Goal: Use online tool/utility: Utilize a website feature to perform a specific function

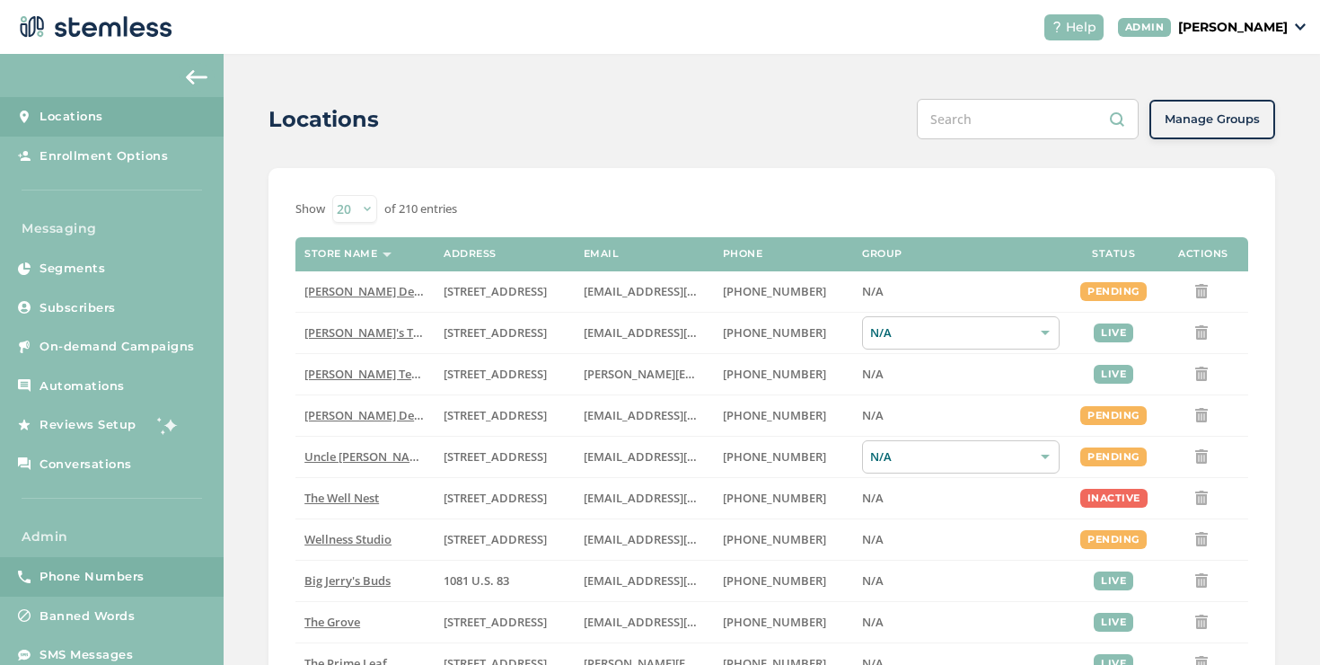
click at [163, 585] on link "Phone Numbers" at bounding box center [112, 577] width 224 height 40
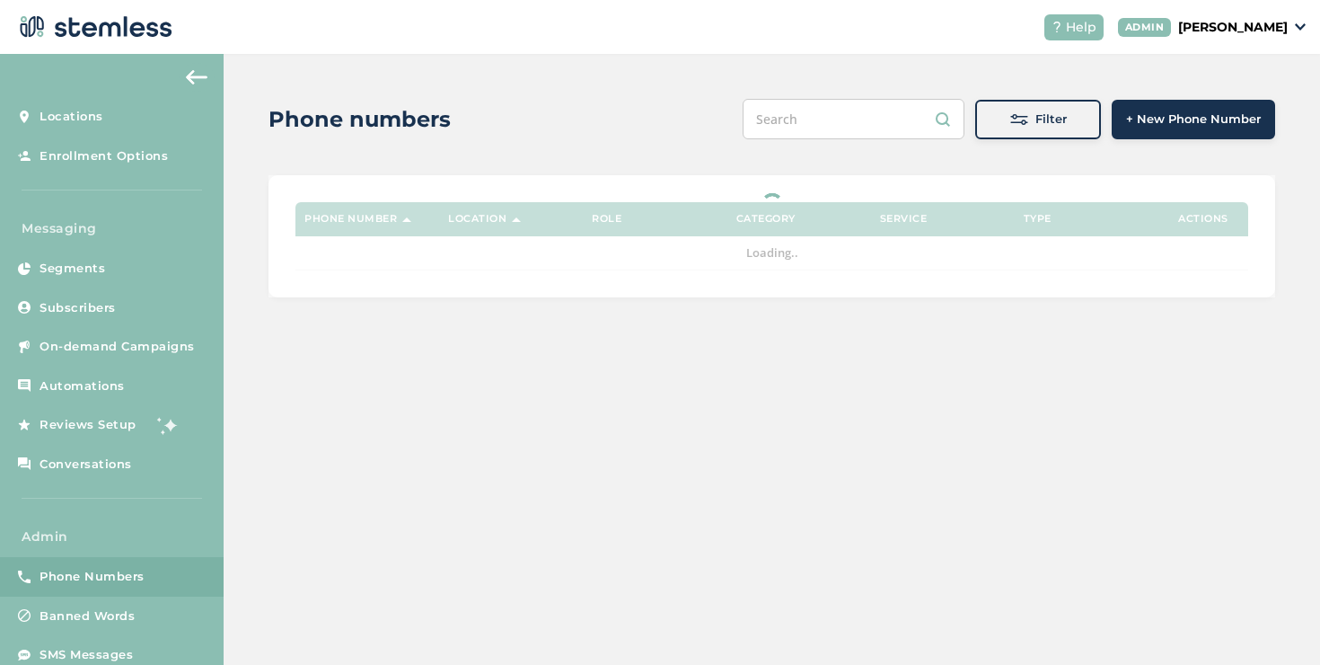
click at [1009, 138] on div "Filter + New Phone Number" at bounding box center [1009, 119] width 533 height 40
click at [1008, 135] on button "Filter" at bounding box center [1038, 120] width 126 height 40
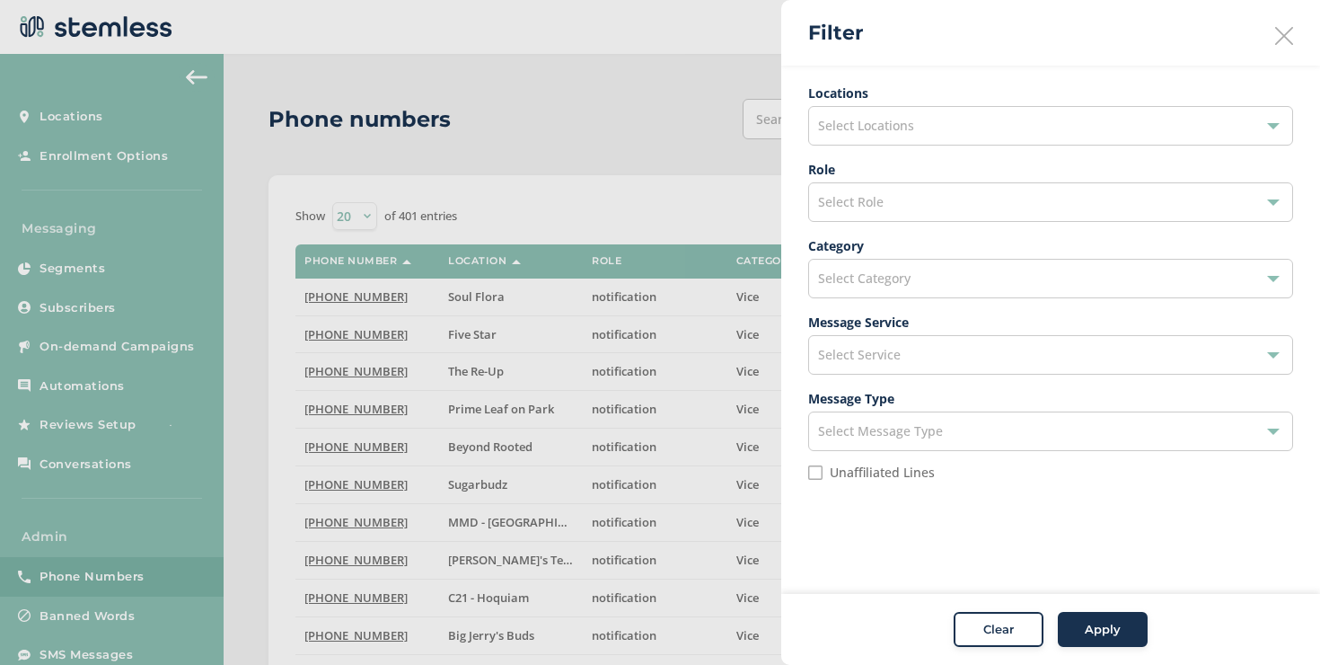
click at [934, 133] on div "Select Locations" at bounding box center [1050, 126] width 485 height 40
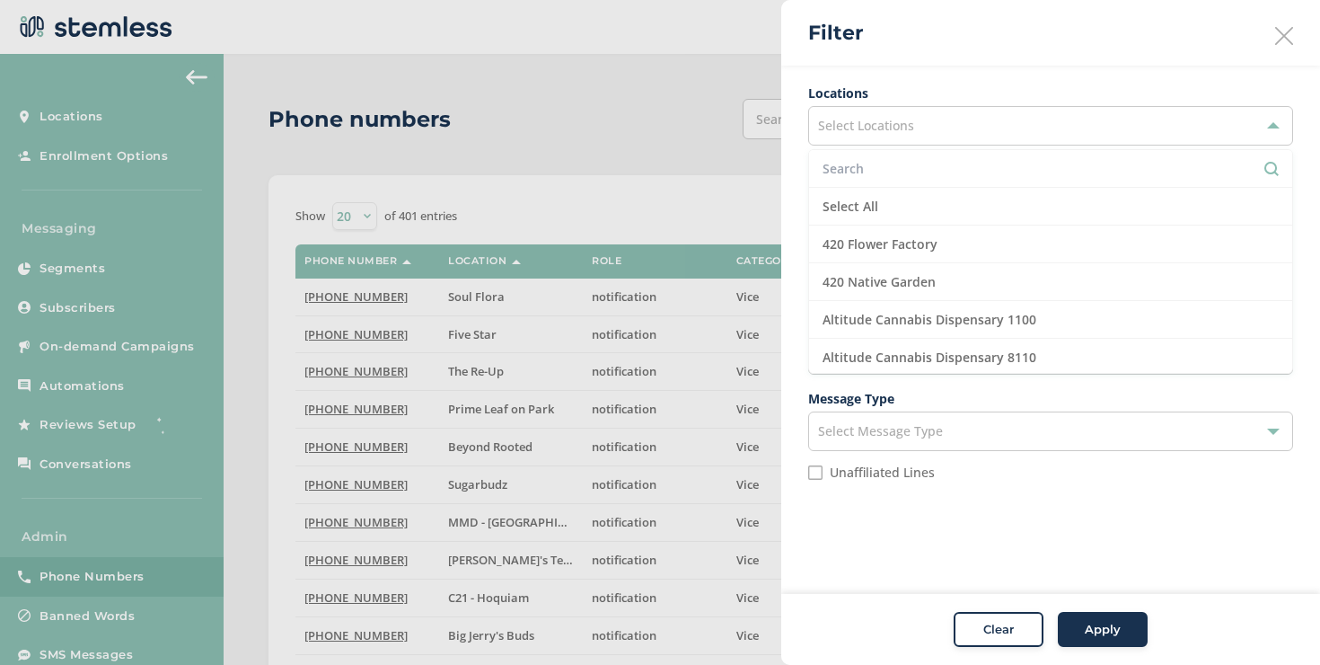
click at [934, 133] on div "Select Locations" at bounding box center [1050, 126] width 485 height 40
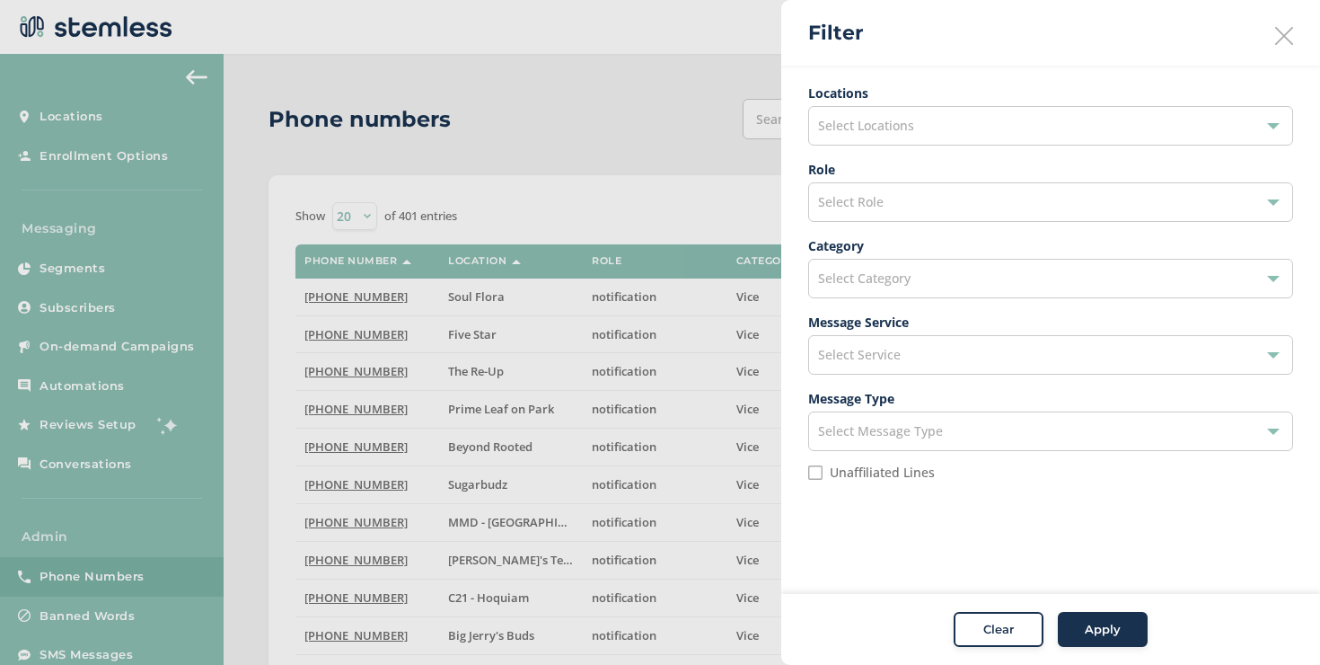
click at [887, 203] on div "Select Role" at bounding box center [1050, 202] width 485 height 40
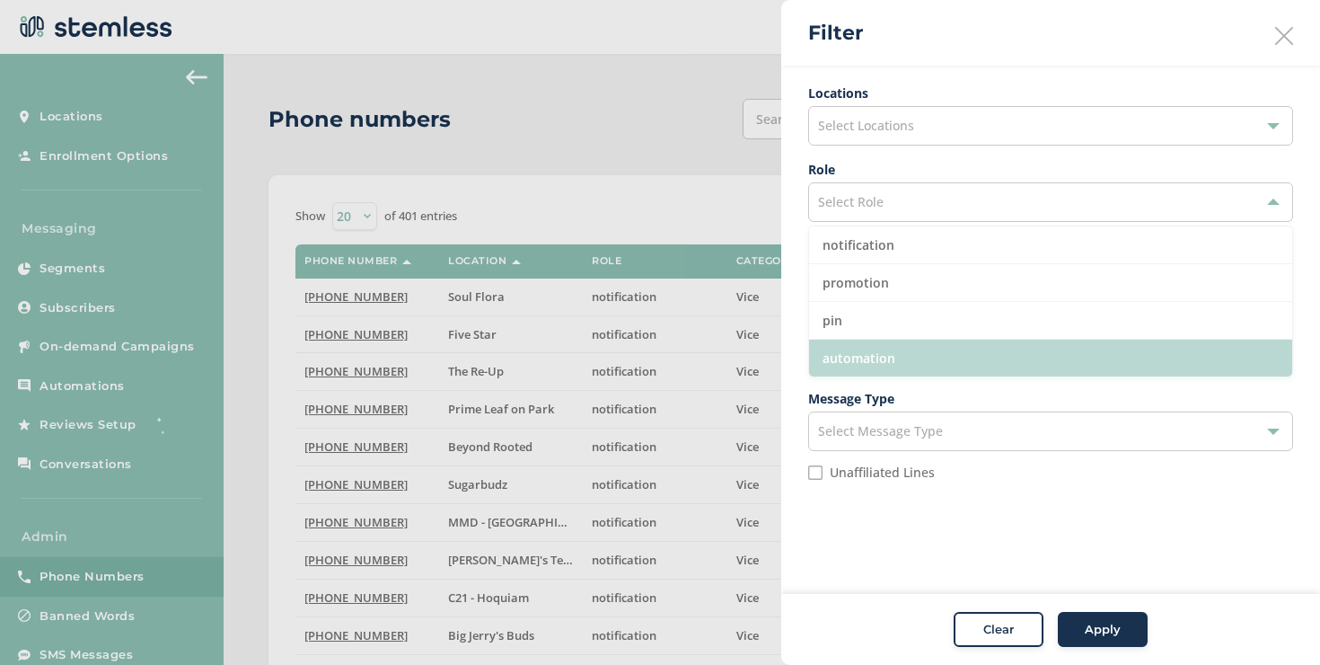
click at [876, 355] on li "automation" at bounding box center [1050, 358] width 483 height 37
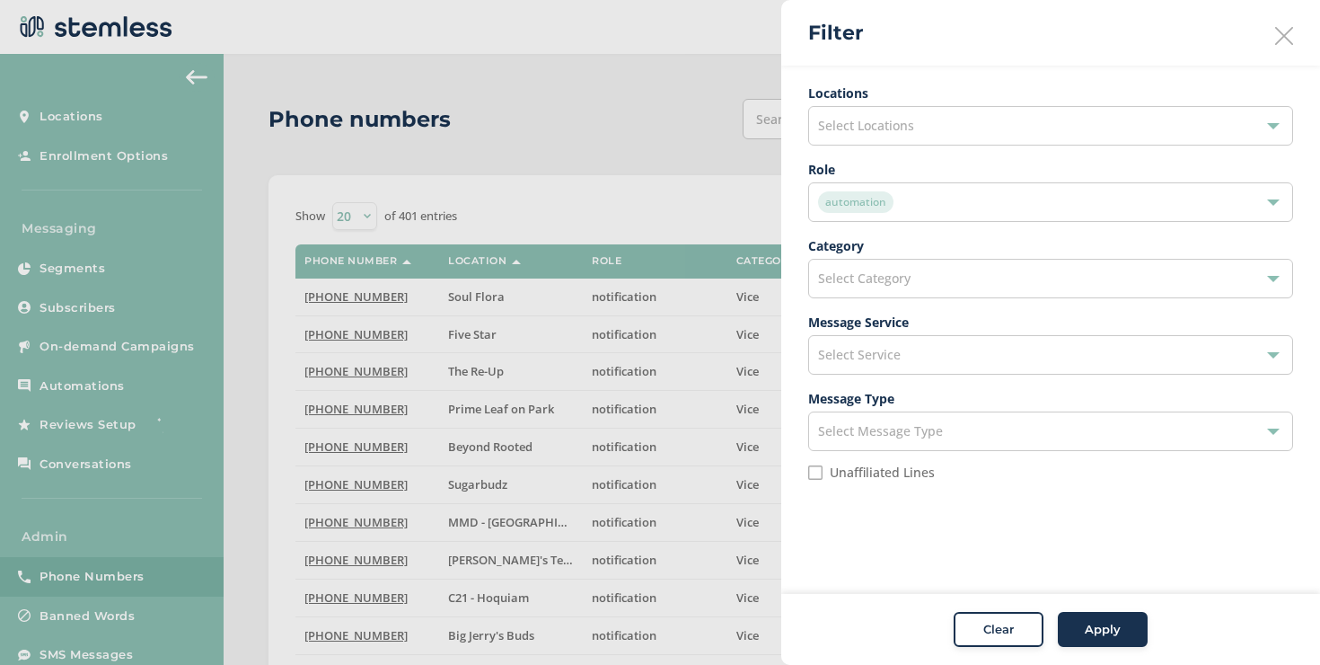
click at [1116, 632] on span "Apply" at bounding box center [1103, 630] width 36 height 18
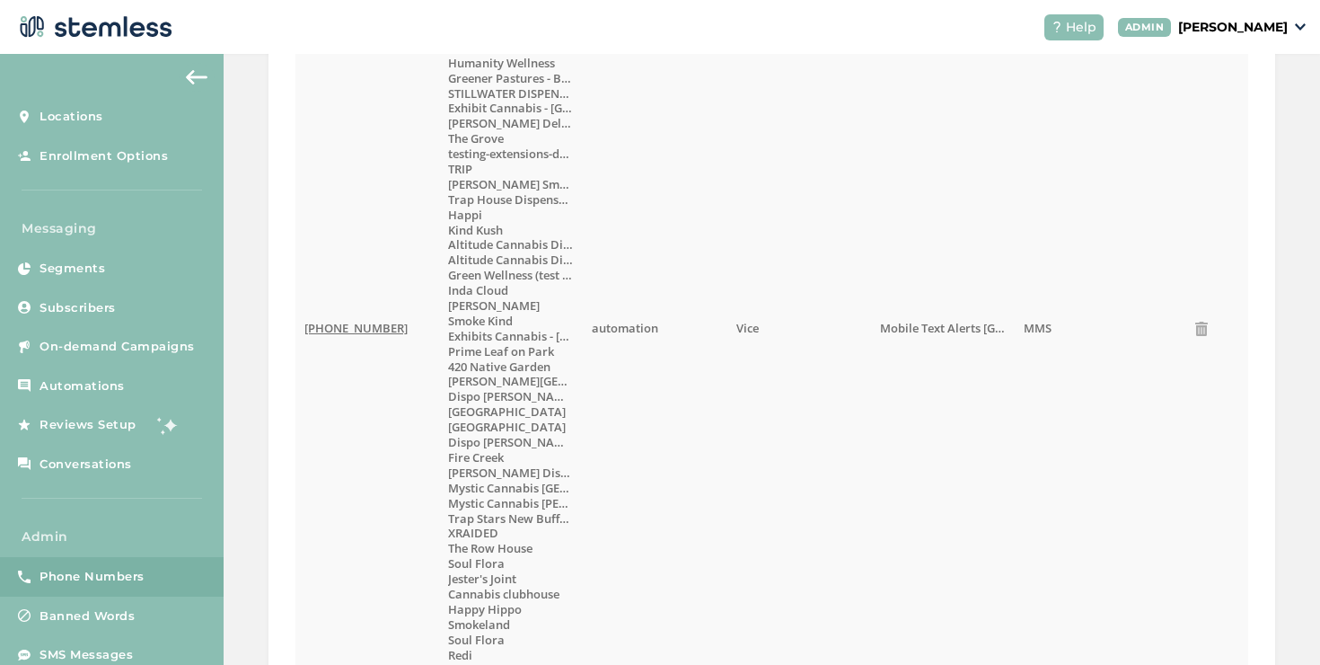
scroll to position [1327, 0]
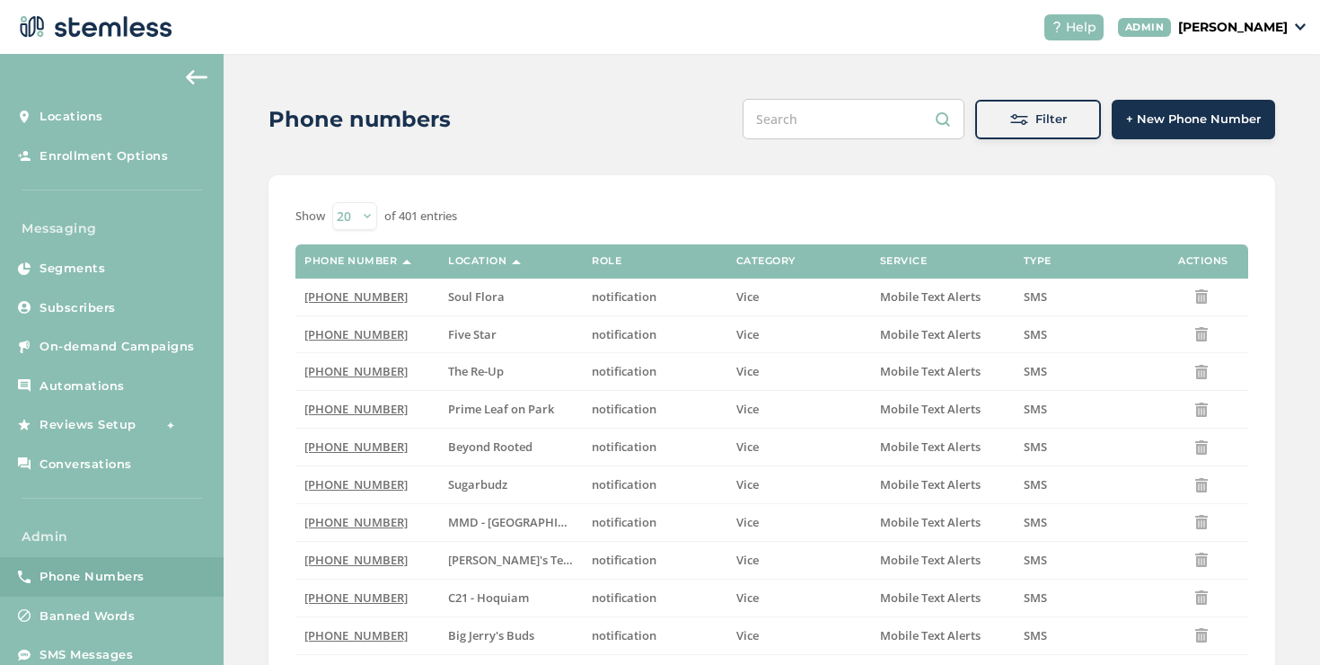
click at [1189, 24] on p "[PERSON_NAME]" at bounding box center [1233, 27] width 110 height 19
click at [1212, 134] on span "Impersonate" at bounding box center [1242, 129] width 88 height 18
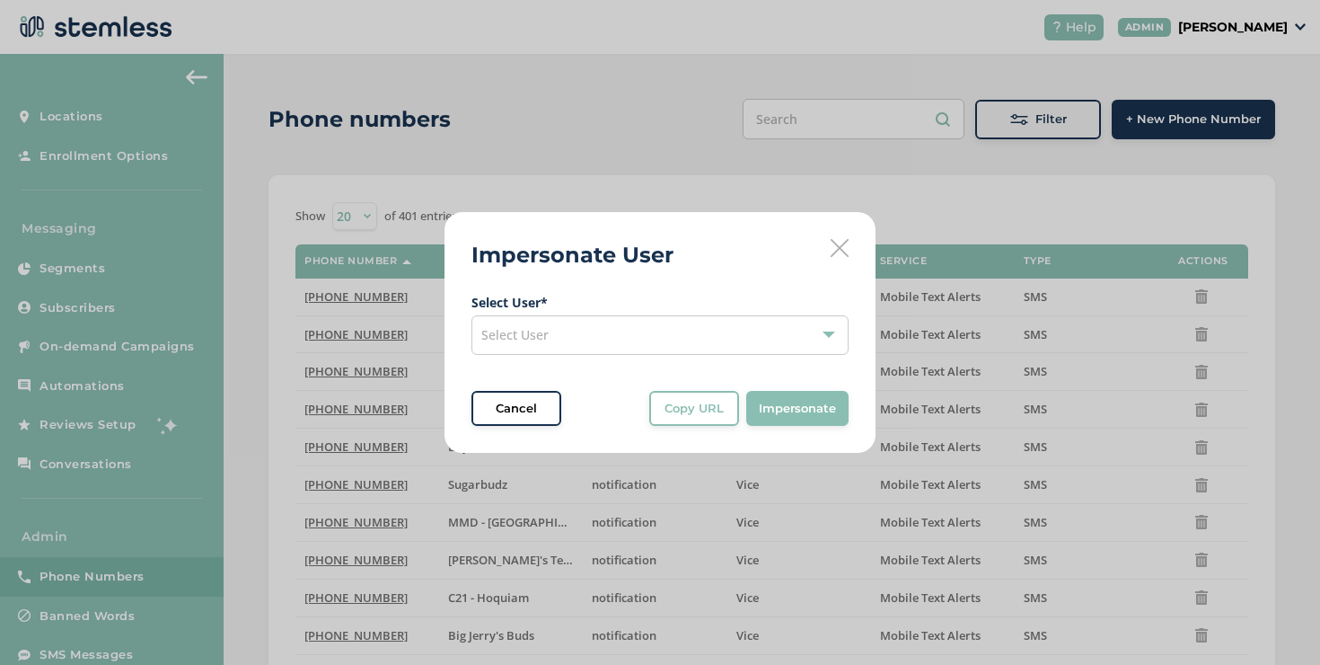
click at [701, 320] on div "Select User" at bounding box center [660, 335] width 377 height 40
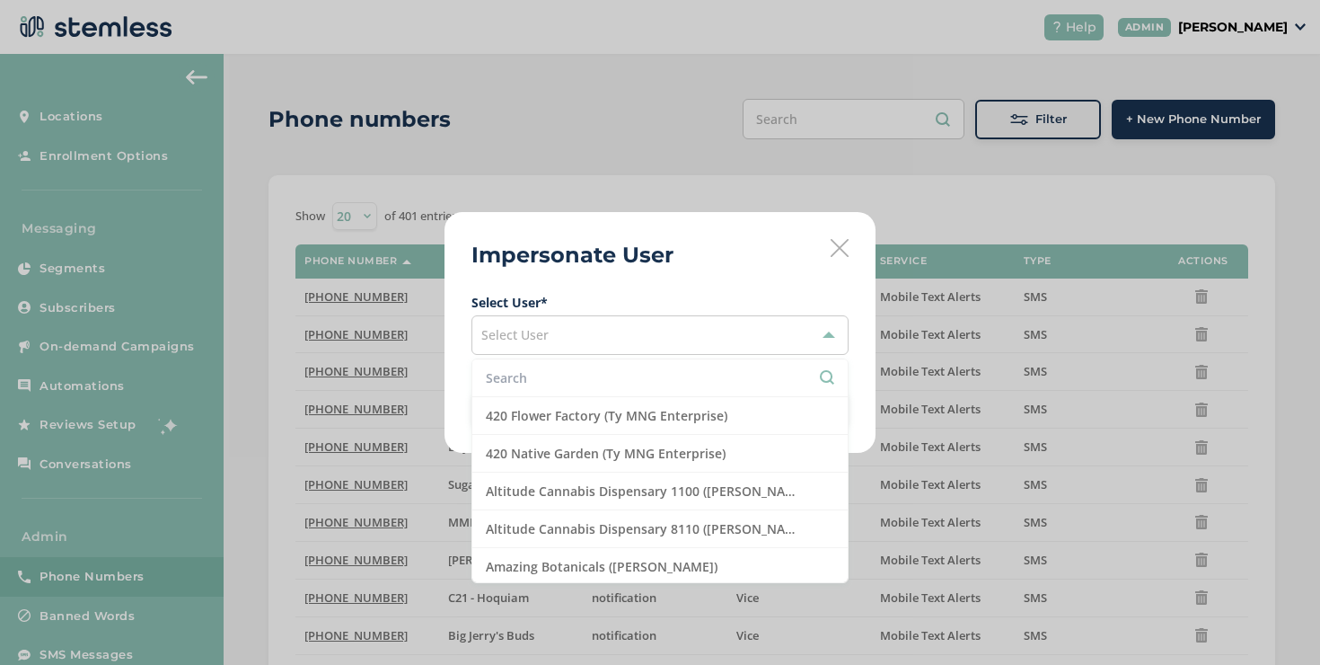
click at [672, 368] on input "text" at bounding box center [660, 377] width 348 height 19
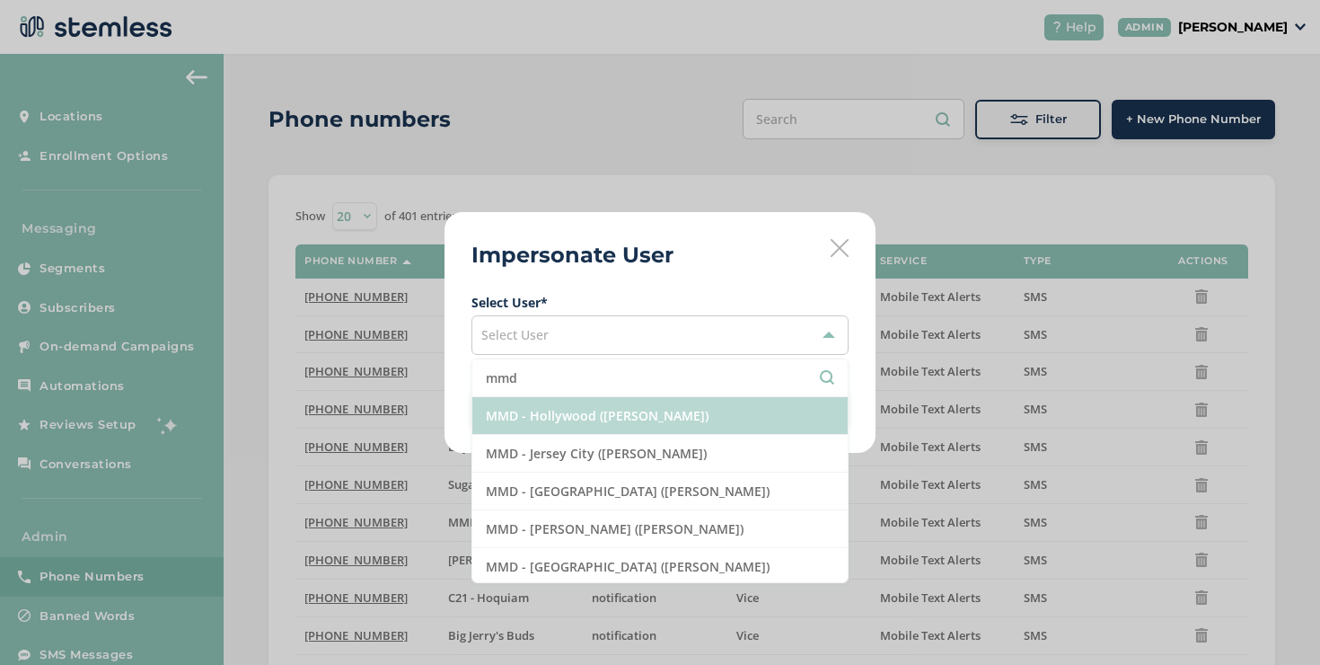
type input "mmd"
click at [656, 415] on li "MMD - Hollywood ([PERSON_NAME])" at bounding box center [659, 416] width 375 height 38
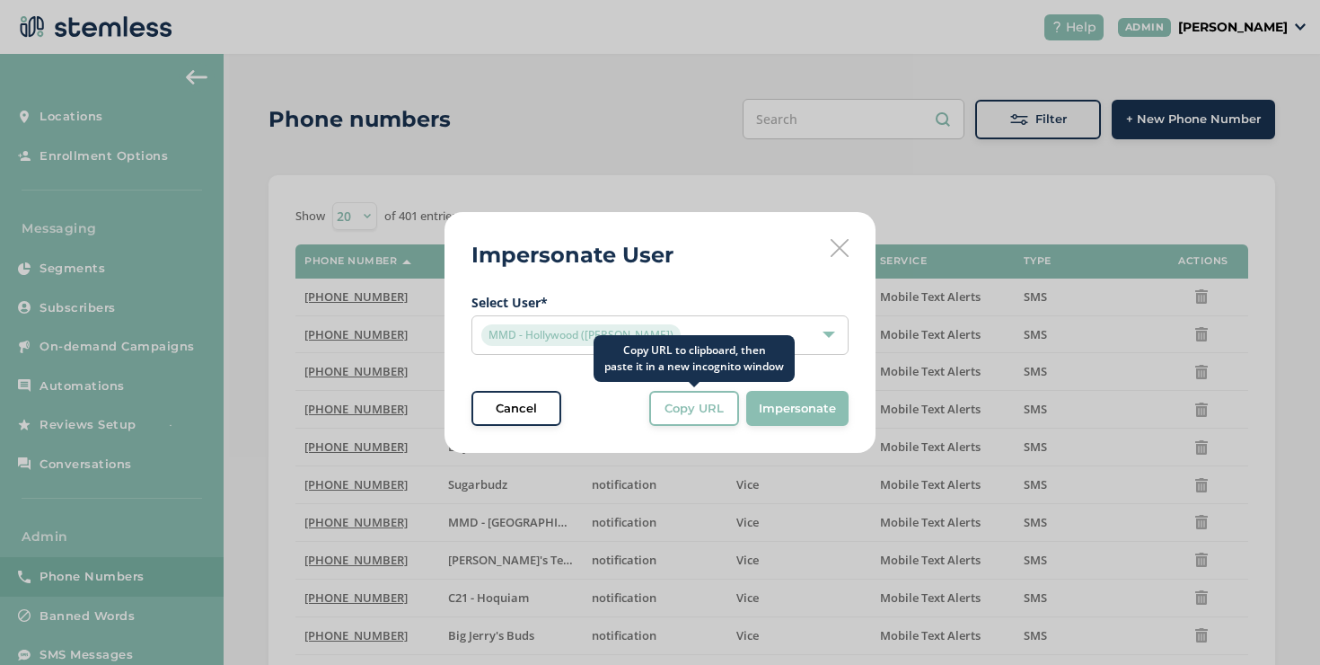
click at [673, 410] on span "Copy URL" at bounding box center [694, 409] width 59 height 18
